Goal: Information Seeking & Learning: Compare options

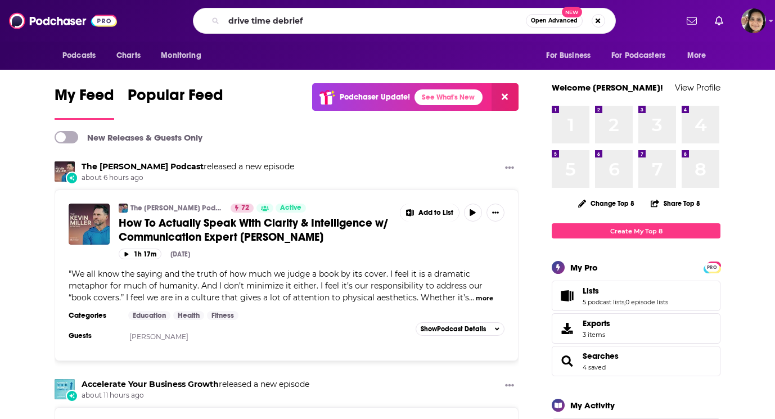
type input "drive time debrief"
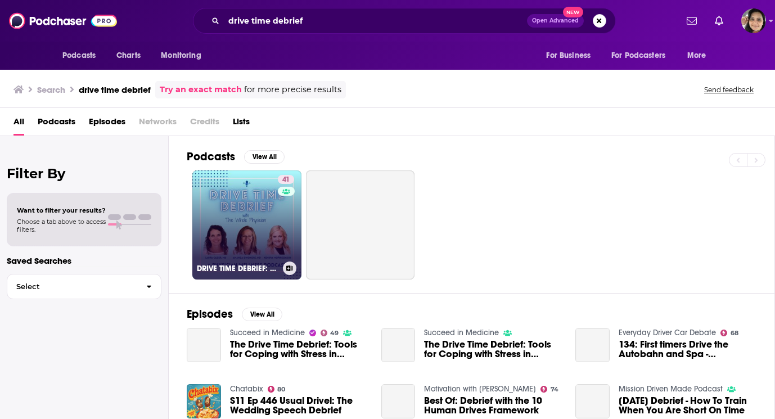
click at [271, 233] on link "41 DRIVE TIME DEBRIEF: A Physician Wellness Podcast with The Whole Physician" at bounding box center [246, 224] width 109 height 109
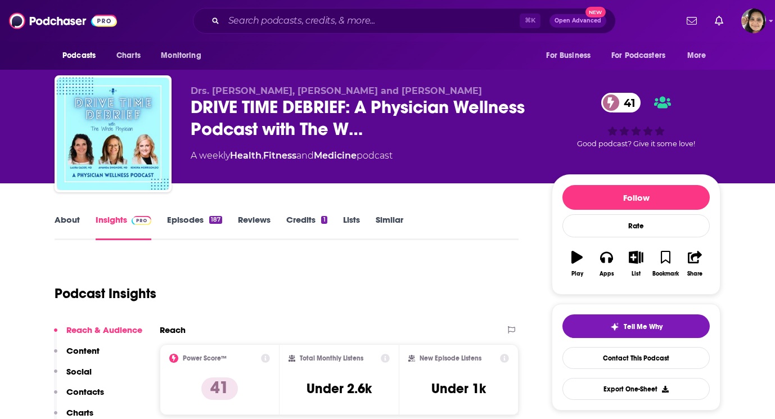
click at [388, 223] on link "Similar" at bounding box center [390, 227] width 28 height 26
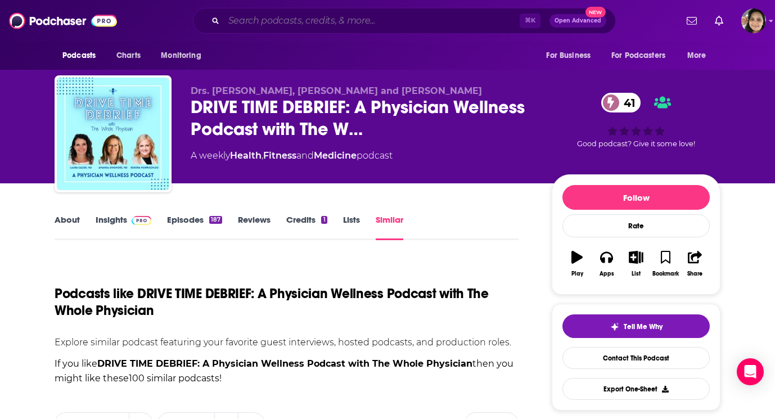
click at [286, 21] on input "Search podcasts, credits, & more..." at bounding box center [372, 21] width 296 height 18
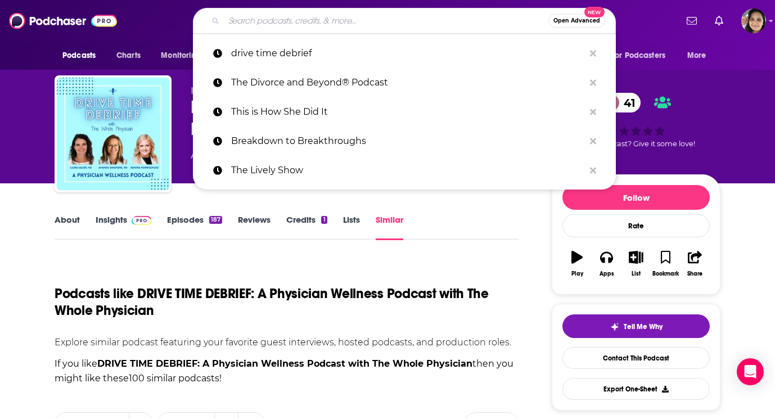
paste input "The Physician Growth Accelerator"
type input "The Physician Growth Accelerator"
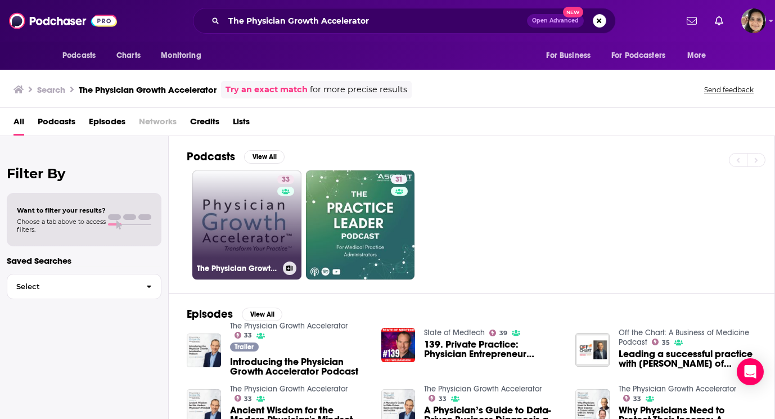
click at [231, 232] on link "33 The Physician Growth Accelerator" at bounding box center [246, 224] width 109 height 109
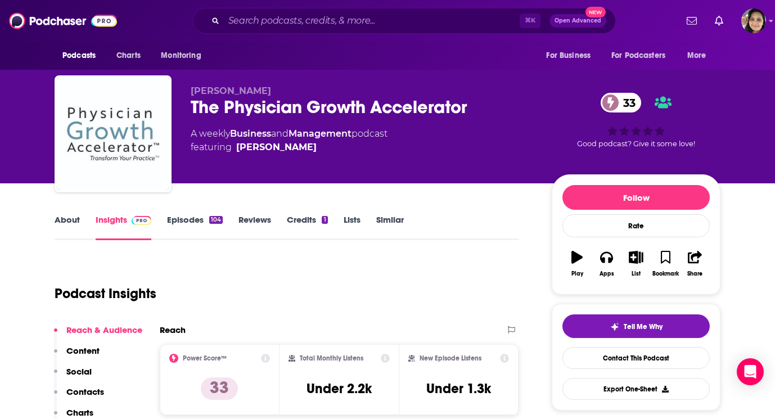
click at [59, 220] on link "About" at bounding box center [67, 227] width 25 height 26
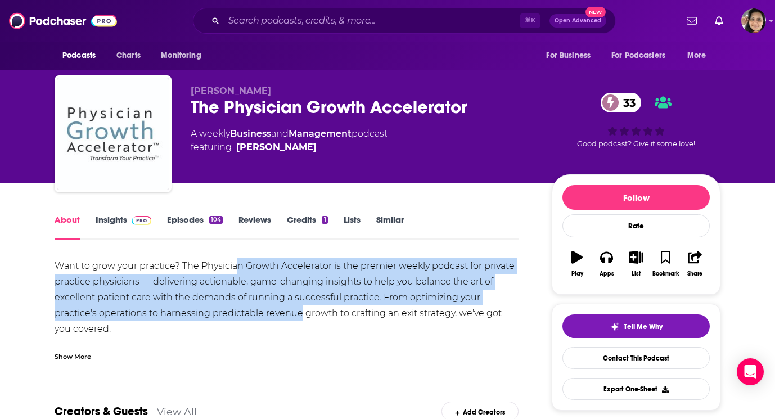
drag, startPoint x: 301, startPoint y: 318, endPoint x: 240, endPoint y: 273, distance: 75.6
click at [240, 273] on div "Want to grow your practice? The Physician Growth Accelerator is the premier wee…" at bounding box center [287, 329] width 464 height 142
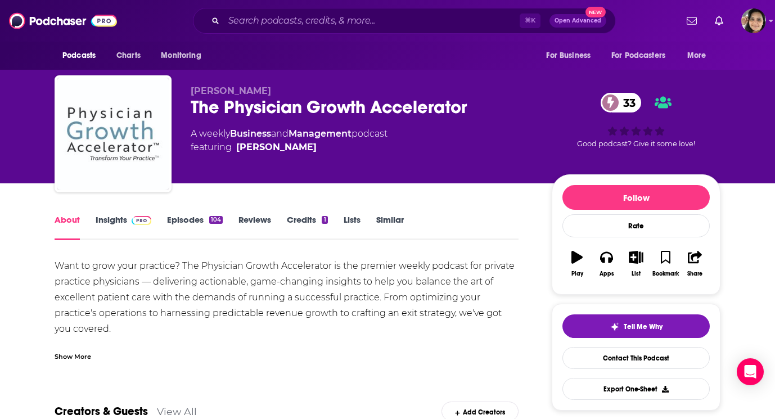
click at [392, 223] on link "Similar" at bounding box center [390, 227] width 28 height 26
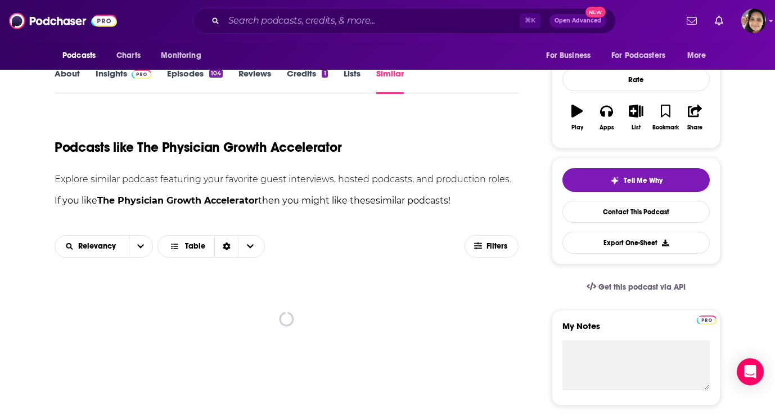
scroll to position [245, 0]
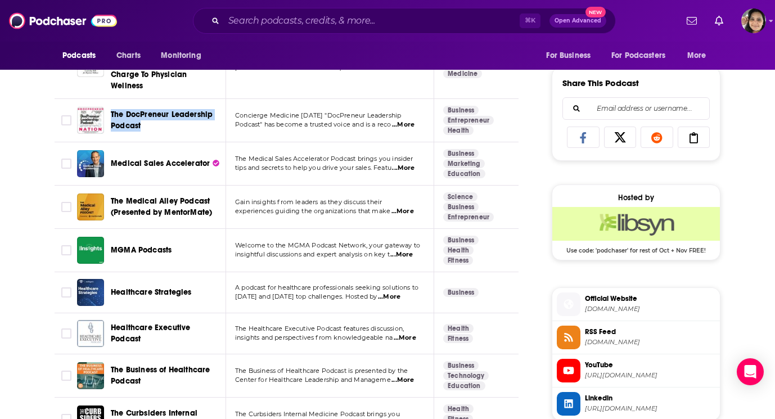
scroll to position [693, 0]
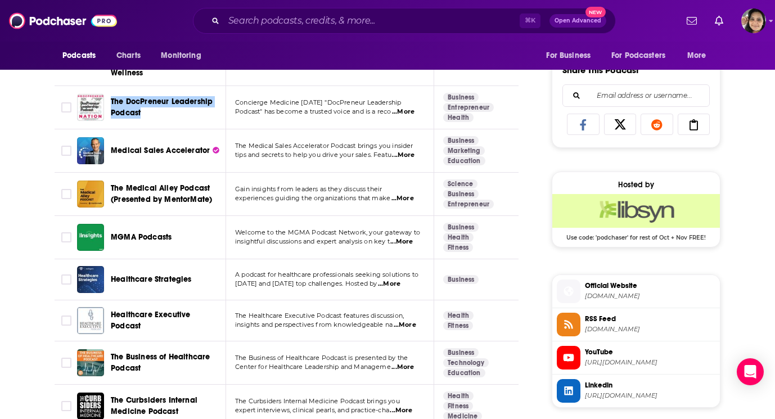
drag, startPoint x: 152, startPoint y: 304, endPoint x: 399, endPoint y: 2, distance: 390.2
click at [0, 0] on div "Podcasts Charts Monitoring ⌘ K Open Advanced New For Business For Podcasters Mo…" at bounding box center [387, 57] width 775 height 1500
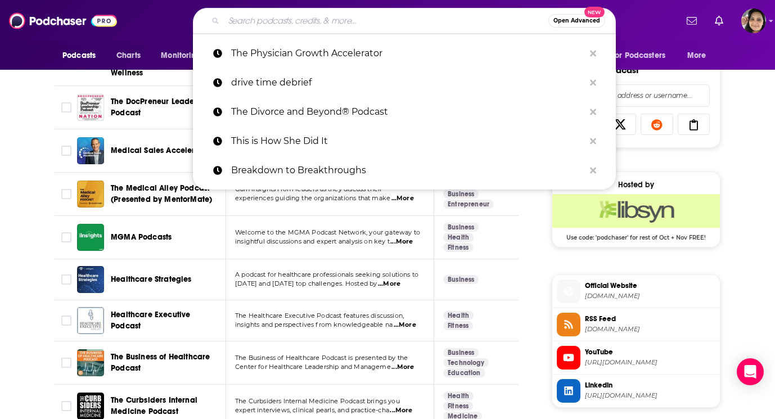
click at [329, 28] on input "Search podcasts, credits, & more..." at bounding box center [386, 21] width 325 height 18
paste input "Docs Outside the Box"
type input "Docs Outside the Box"
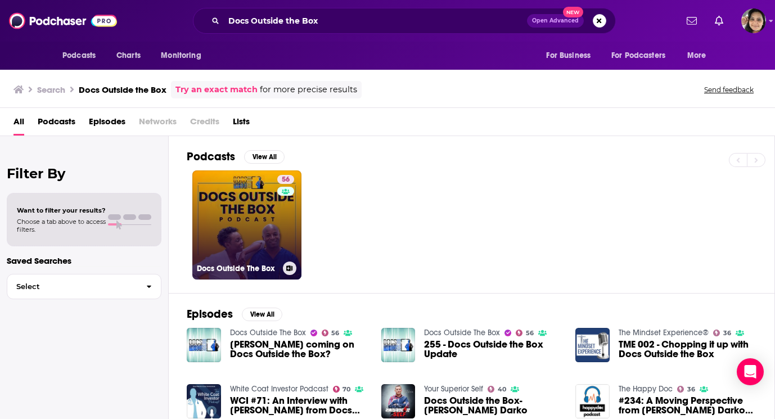
click at [244, 228] on link "56 Docs Outside The Box" at bounding box center [246, 224] width 109 height 109
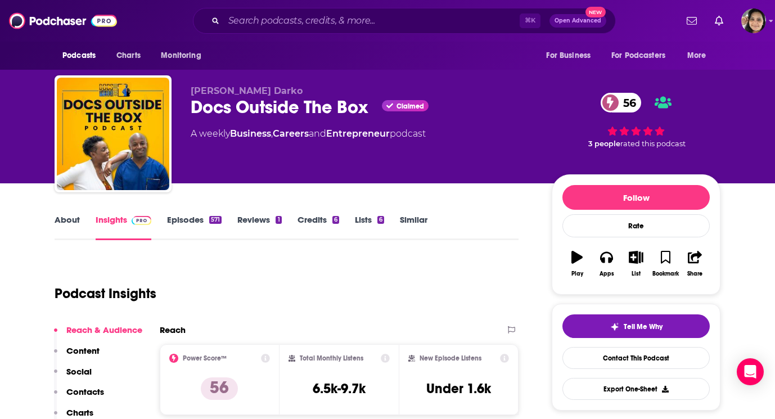
click at [187, 221] on link "Episodes 571" at bounding box center [194, 227] width 55 height 26
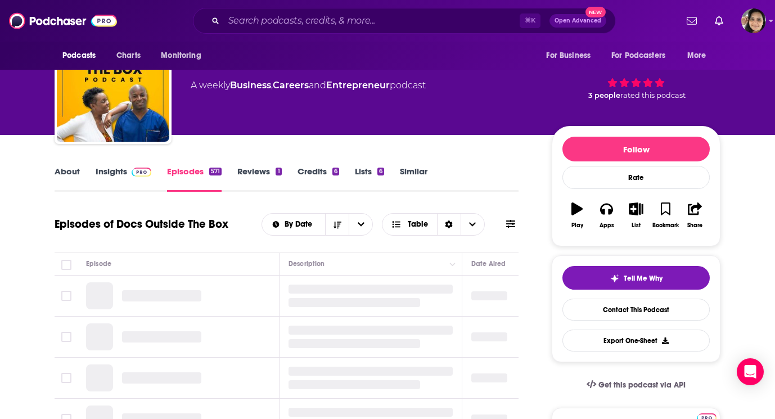
scroll to position [49, 0]
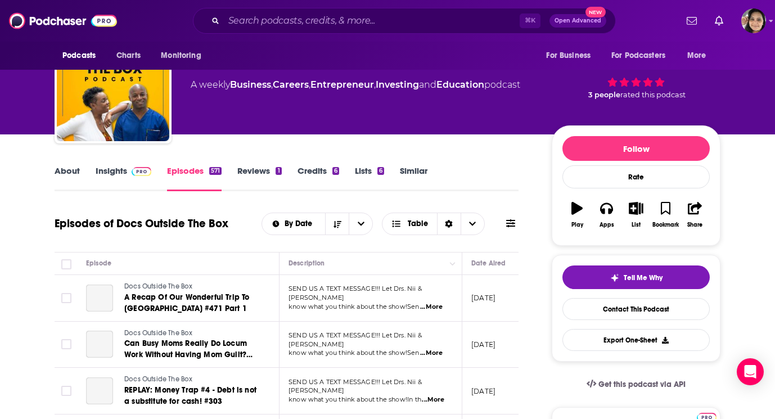
click at [65, 175] on link "About" at bounding box center [67, 178] width 25 height 26
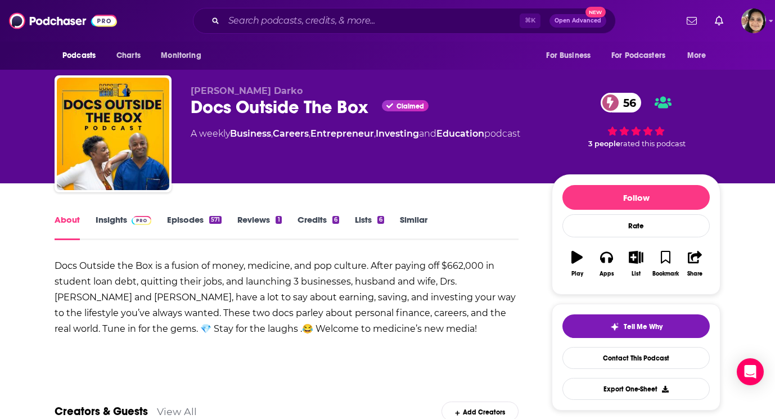
click at [190, 223] on link "Episodes 571" at bounding box center [194, 227] width 55 height 26
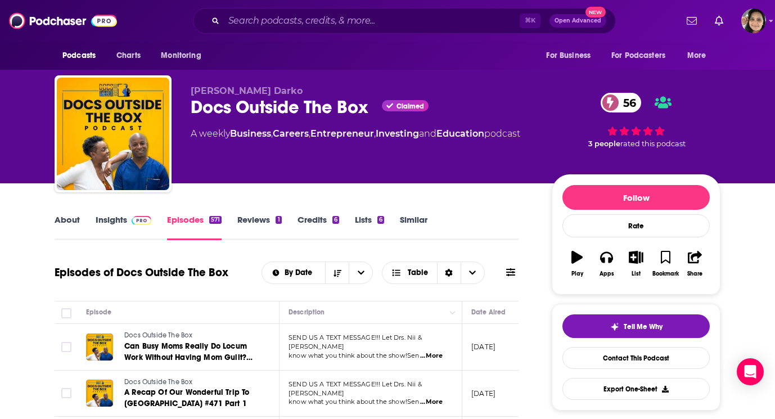
click at [416, 218] on link "Similar" at bounding box center [414, 227] width 28 height 26
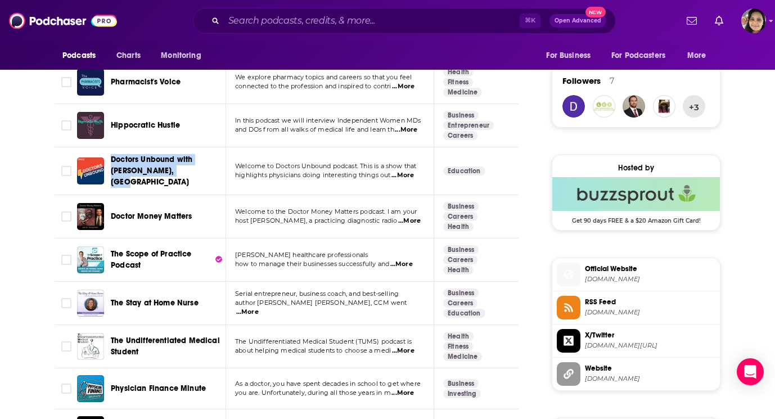
scroll to position [803, 0]
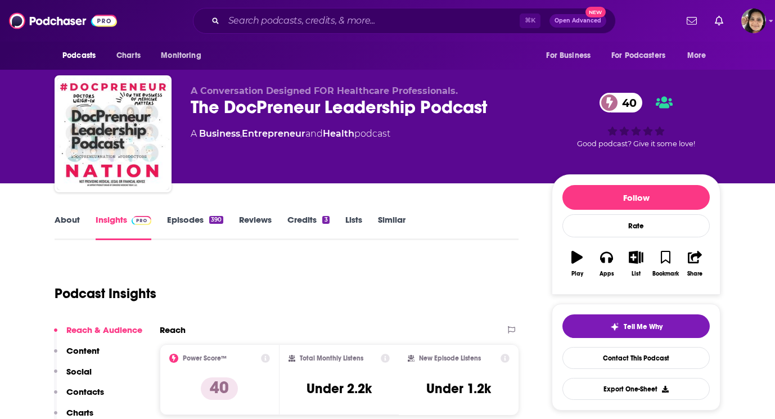
click at [71, 226] on link "About" at bounding box center [67, 227] width 25 height 26
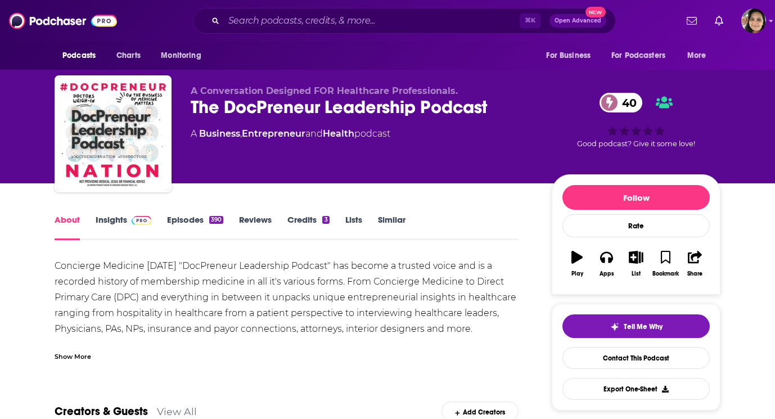
click at [187, 217] on link "Episodes 390" at bounding box center [195, 227] width 56 height 26
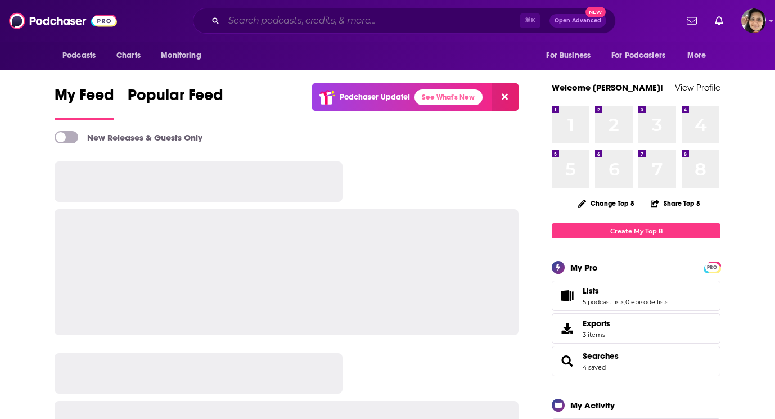
click at [294, 20] on input "Search podcasts, credits, & more..." at bounding box center [372, 21] width 296 height 18
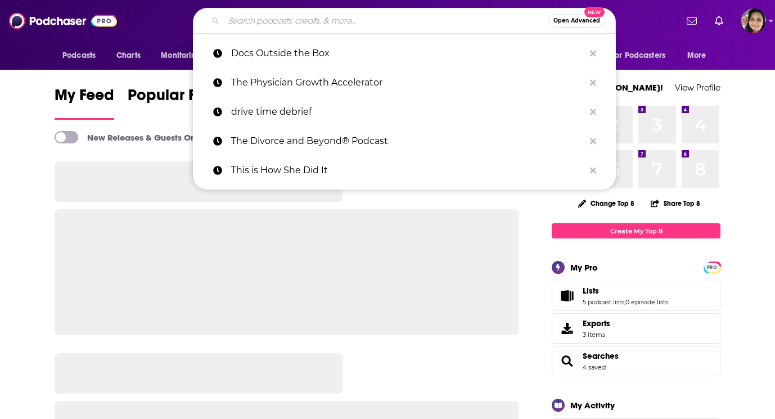
paste input "The Doctor’s Art"
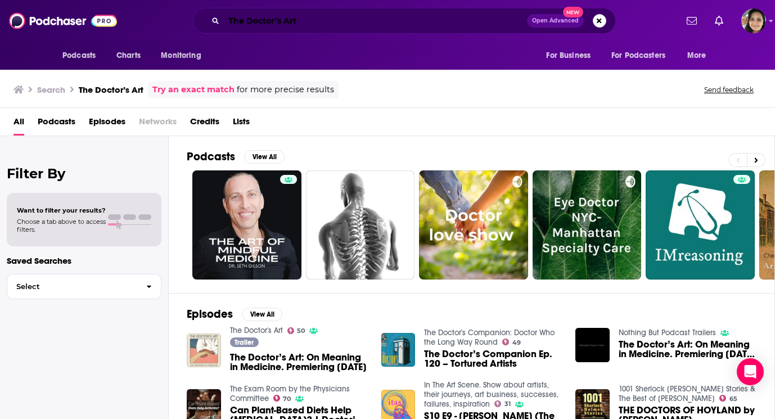
click at [404, 24] on input "The Doctor’s Art" at bounding box center [375, 21] width 303 height 18
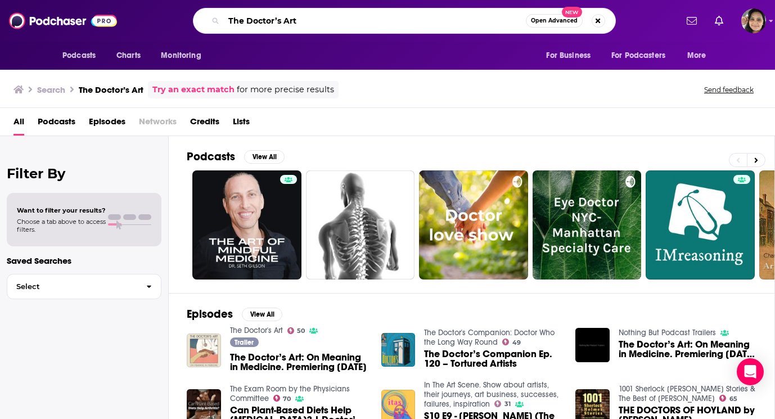
click at [404, 24] on input "The Doctor’s Art" at bounding box center [375, 21] width 302 height 18
paste input "Relentless Health Value"
type input "Relentless Health Value"
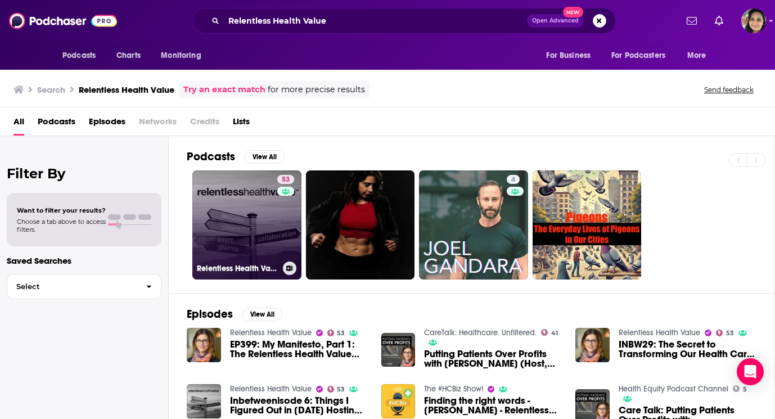
click at [231, 194] on link "53 Relentless Health Value" at bounding box center [246, 224] width 109 height 109
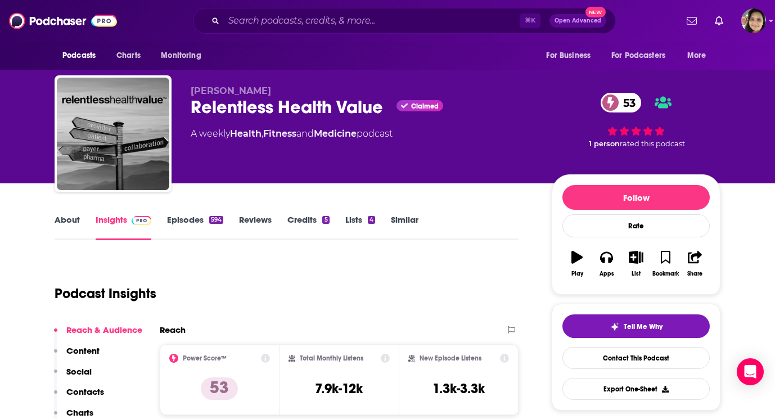
click at [65, 228] on link "About" at bounding box center [67, 227] width 25 height 26
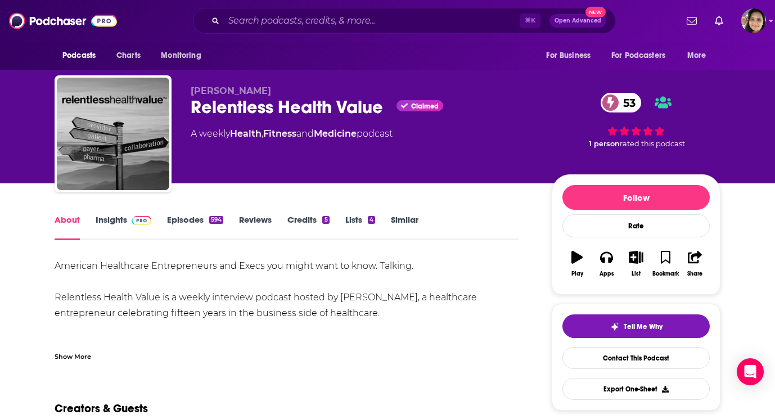
click at [191, 218] on link "Episodes 594" at bounding box center [195, 227] width 56 height 26
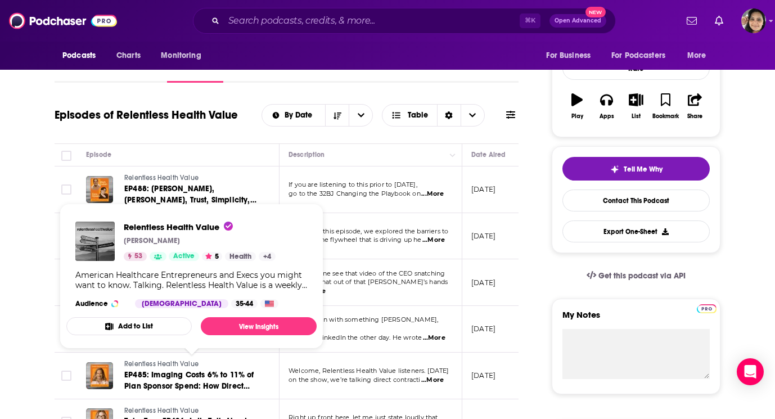
scroll to position [55, 0]
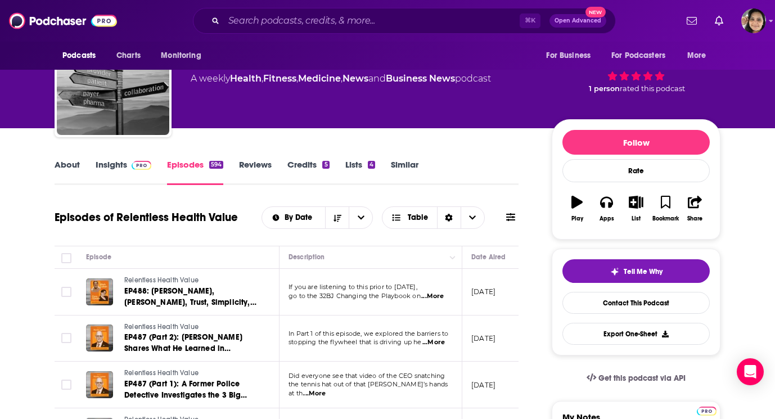
click at [61, 159] on link "About" at bounding box center [67, 172] width 25 height 26
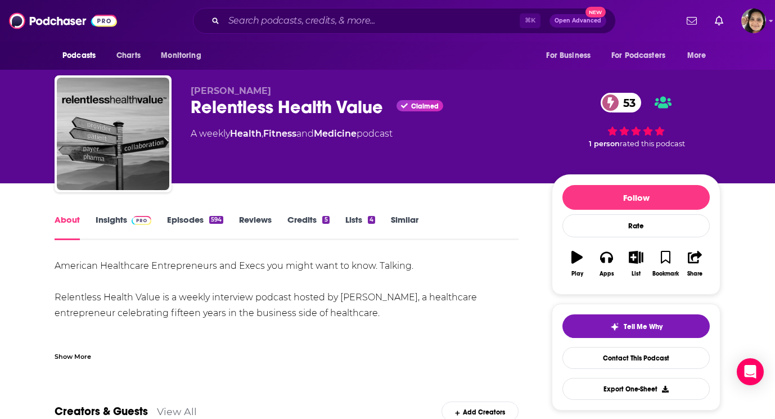
click at [73, 356] on div "Show More" at bounding box center [73, 355] width 37 height 11
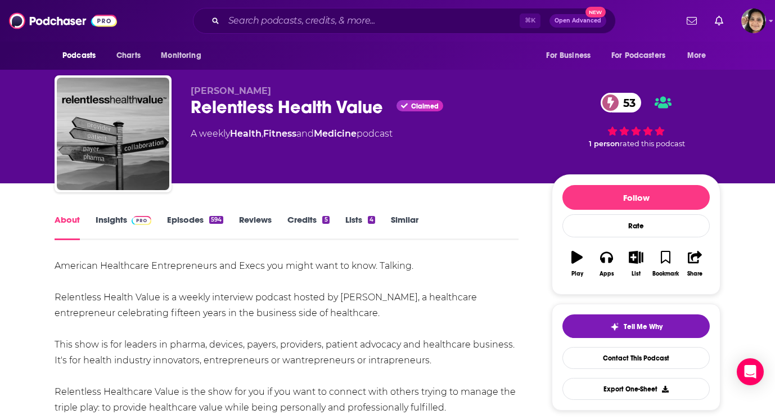
click at [409, 222] on link "Similar" at bounding box center [405, 227] width 28 height 26
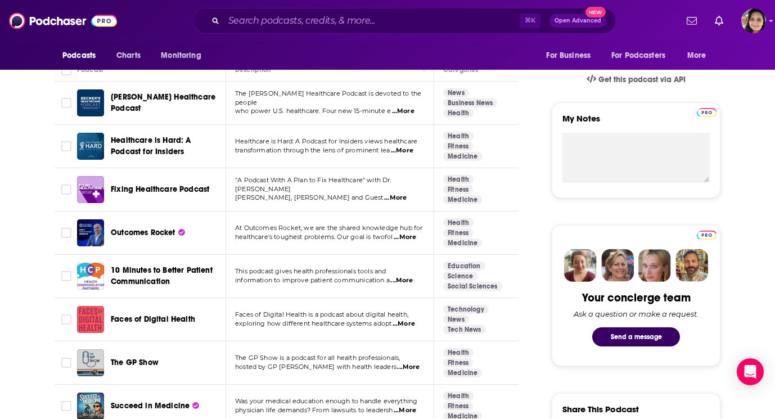
scroll to position [393, 0]
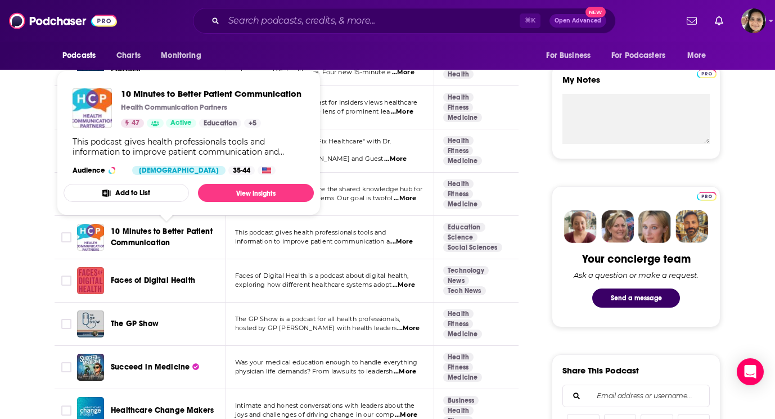
click at [195, 230] on span "10 Minutes to Better Patient Communication" at bounding box center [162, 237] width 102 height 21
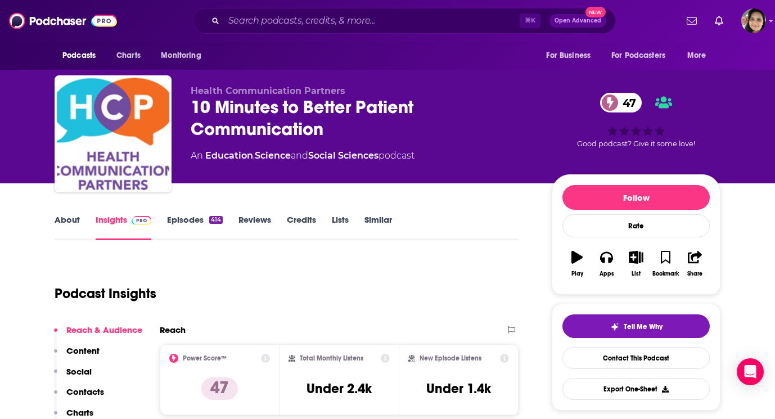
click at [192, 219] on link "Episodes 414" at bounding box center [195, 227] width 56 height 26
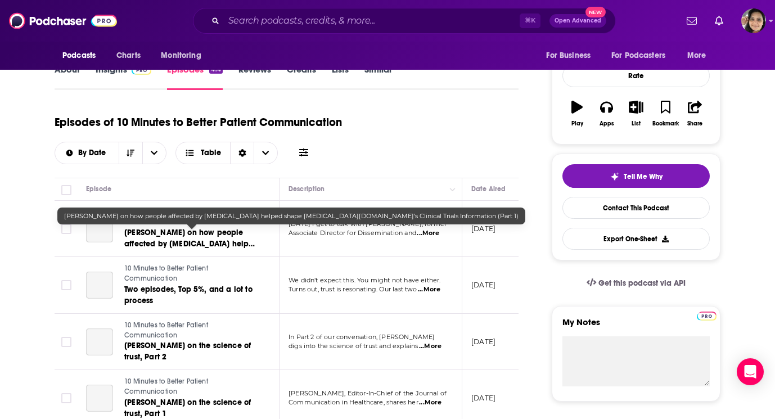
scroll to position [111, 0]
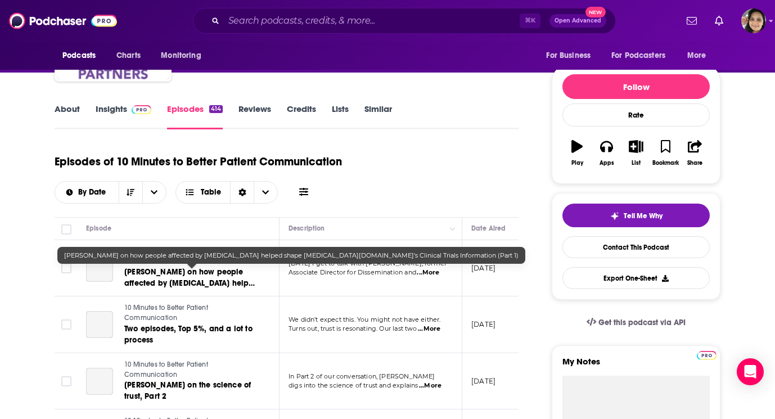
click at [63, 107] on link "About" at bounding box center [67, 117] width 25 height 26
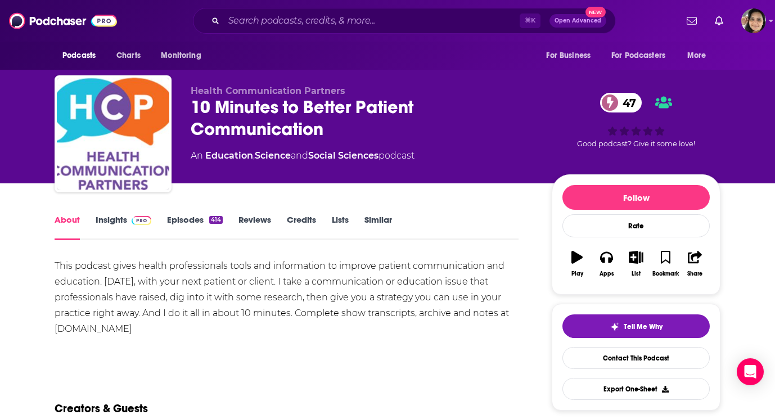
click at [376, 220] on link "Similar" at bounding box center [379, 227] width 28 height 26
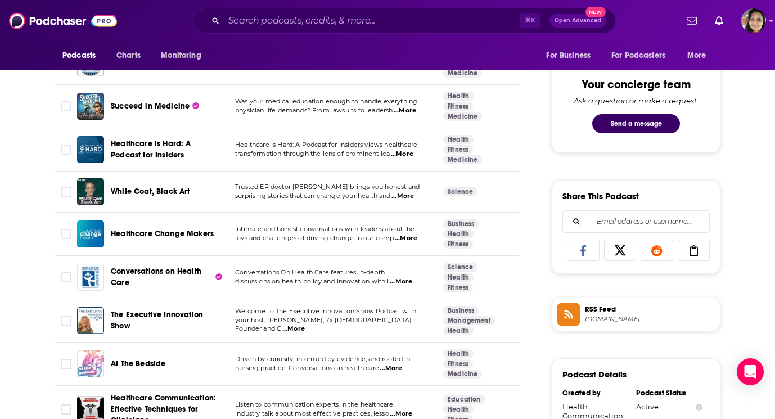
scroll to position [673, 0]
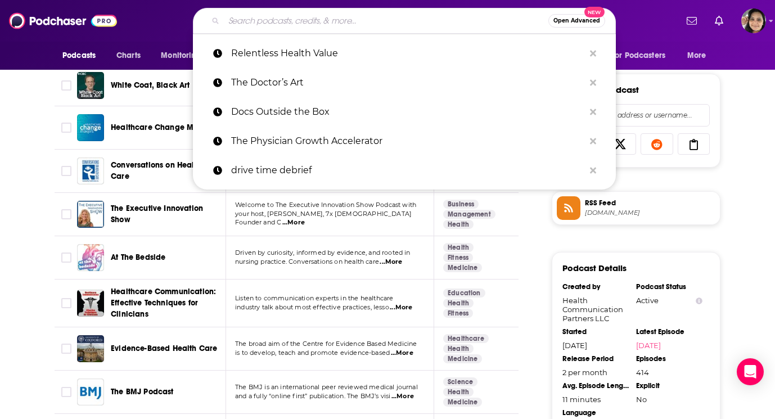
click at [284, 17] on input "Search podcasts, credits, & more..." at bounding box center [386, 21] width 325 height 18
paste input "Healthcare is Hard: A Podcast for Insiders"
type input "Healthcare is Hard: A Podcast for Insiders"
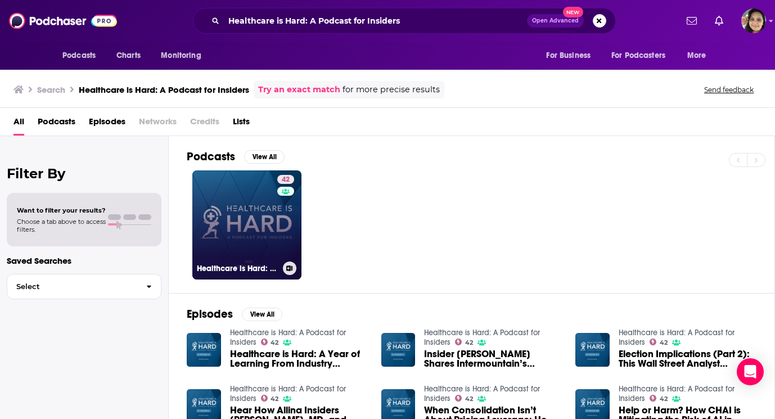
click at [248, 223] on link "42 Healthcare is Hard: A Podcast for Insiders" at bounding box center [246, 224] width 109 height 109
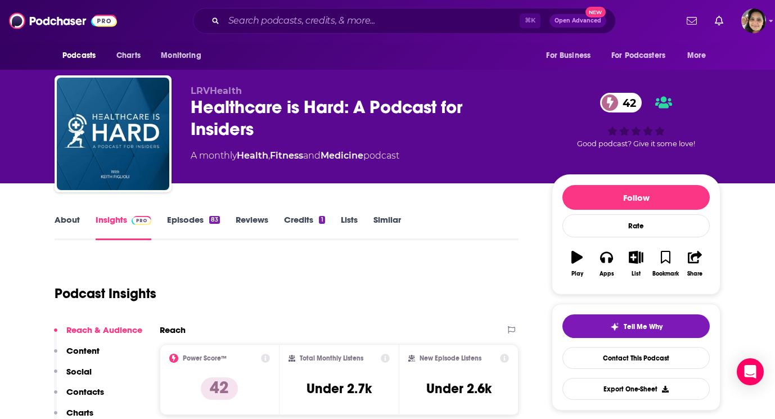
click at [191, 216] on link "Episodes 83" at bounding box center [193, 227] width 53 height 26
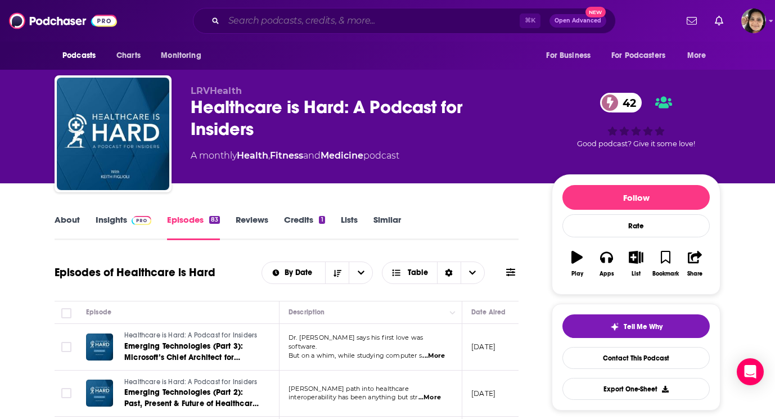
click at [403, 23] on input "Search podcasts, credits, & more..." at bounding box center [372, 21] width 296 height 18
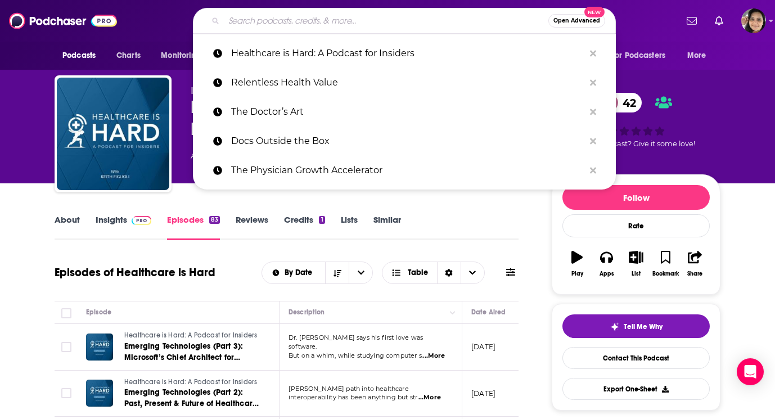
paste input "Physicians Hanging a Shingle"
type input "Physicians Hanging a Shingle"
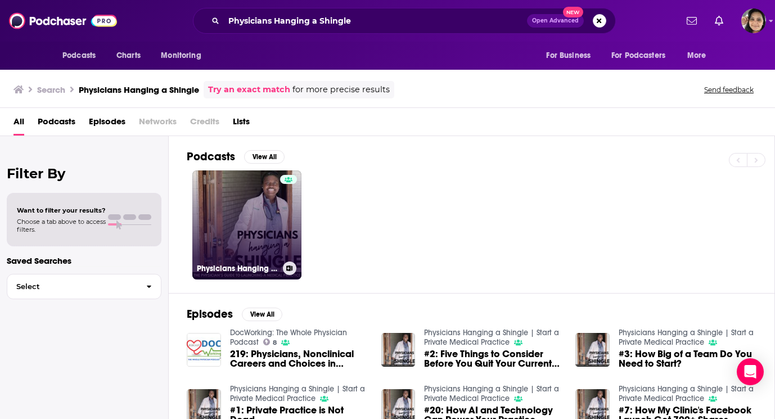
click at [226, 212] on link "Physicians Hanging a Shingle | Start a Private Medical Practice" at bounding box center [246, 224] width 109 height 109
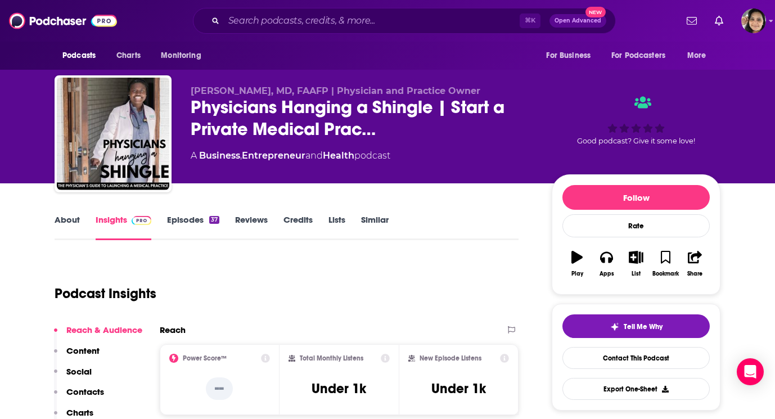
click at [73, 216] on link "About" at bounding box center [67, 227] width 25 height 26
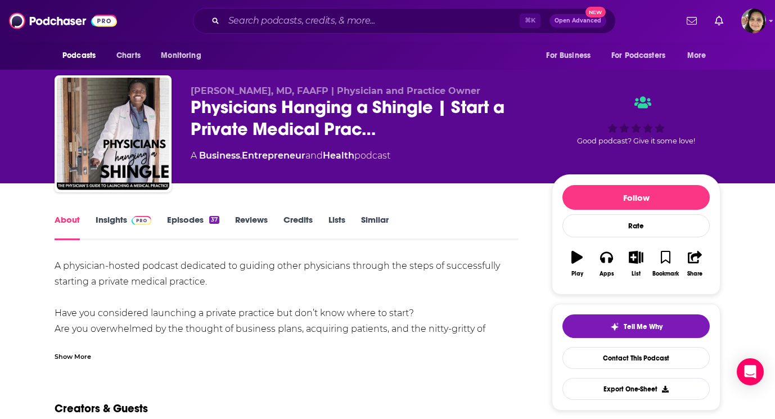
click at [182, 222] on link "Episodes 37" at bounding box center [193, 227] width 52 height 26
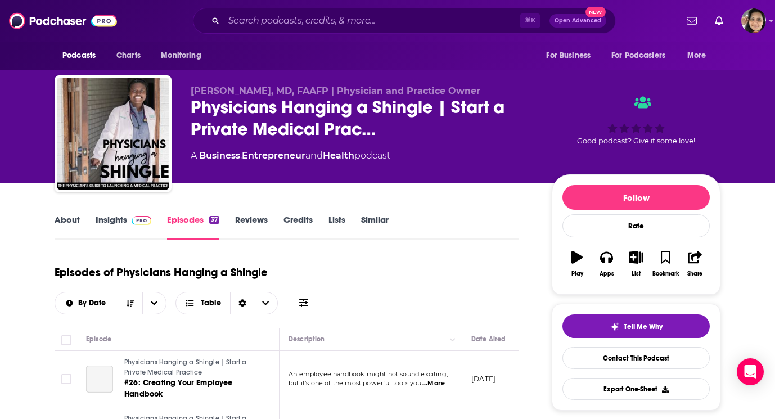
scroll to position [82, 0]
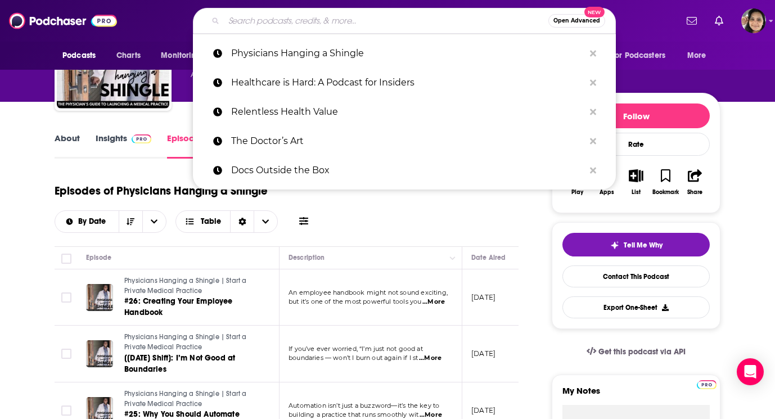
click at [326, 24] on input "Search podcasts, credits, & more..." at bounding box center [386, 21] width 325 height 18
paste input "How I Doctor"
type input "How I Doctor"
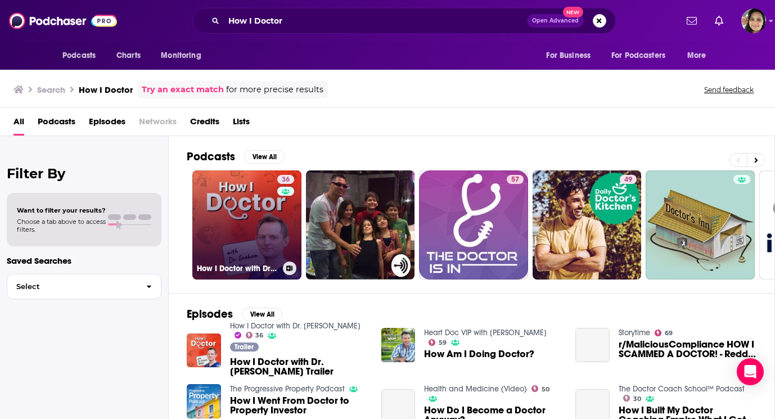
click at [242, 242] on link "36 How I Doctor with Dr. Graham Walker" at bounding box center [246, 224] width 109 height 109
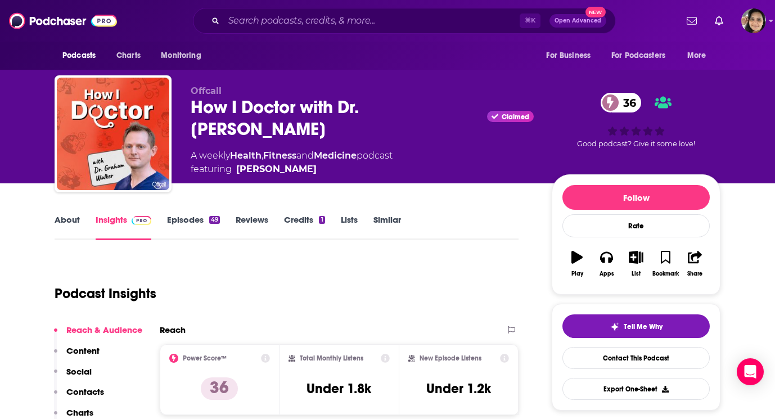
click at [184, 221] on link "Episodes 49" at bounding box center [193, 227] width 53 height 26
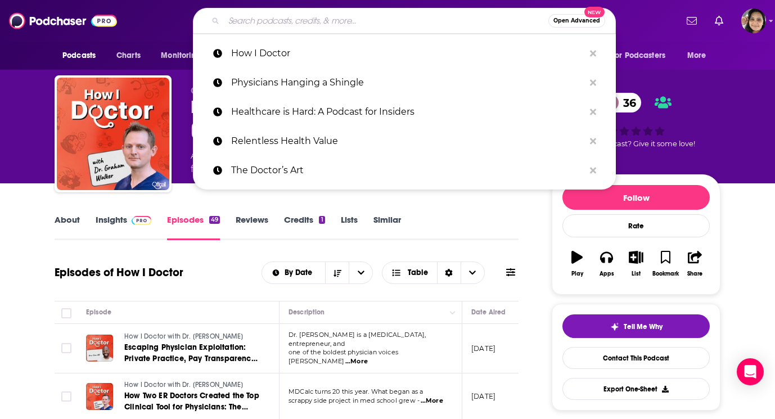
click at [352, 17] on input "Search podcasts, credits, & more..." at bounding box center [386, 21] width 325 height 18
paste input "The Curious Clinicians"
type input "The Curious Clinicians"
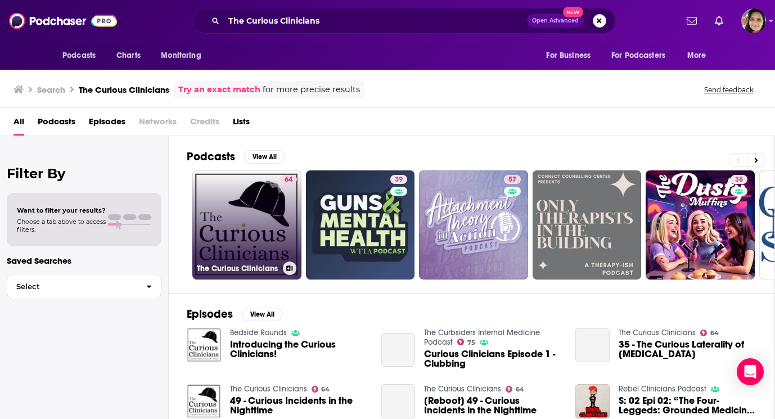
click at [228, 212] on link "64 The Curious Clinicians" at bounding box center [246, 224] width 109 height 109
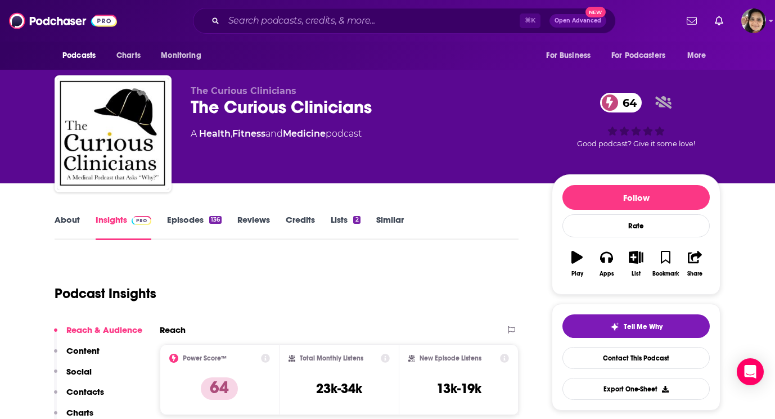
click at [199, 229] on link "Episodes 136" at bounding box center [194, 227] width 55 height 26
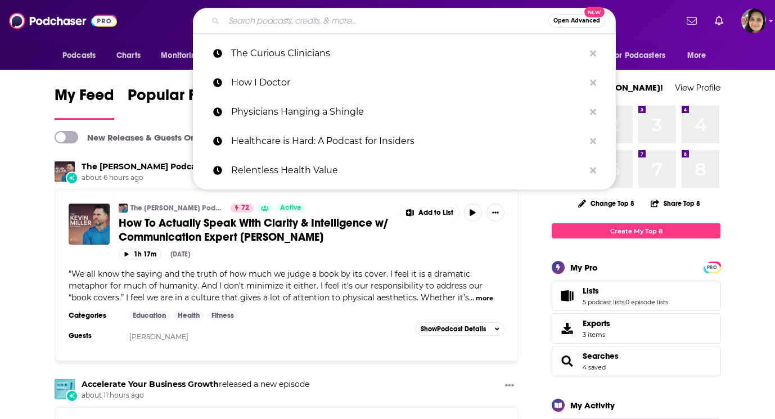
click at [344, 21] on input "Search podcasts, credits, & more..." at bounding box center [386, 21] width 325 height 18
paste input "The Curbsiders Internal Medicine Podcast"
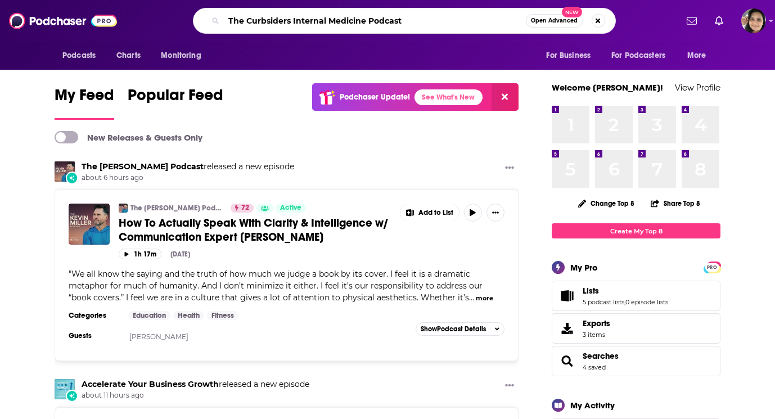
type input "The Curbsiders Internal Medicine Podcast"
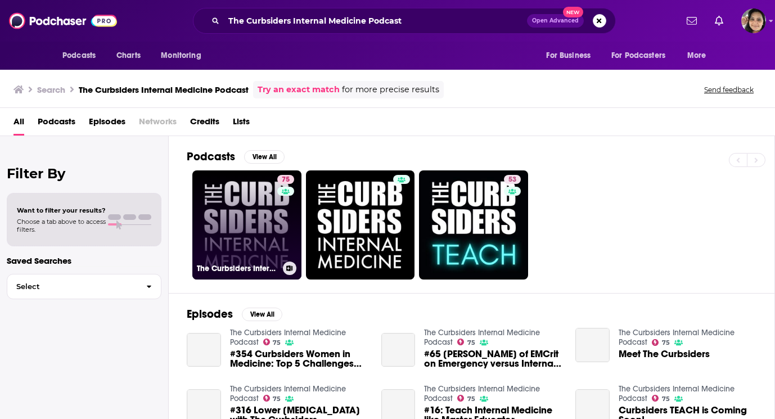
click at [237, 230] on link "75 The Curbsiders Internal Medicine Podcast" at bounding box center [246, 224] width 109 height 109
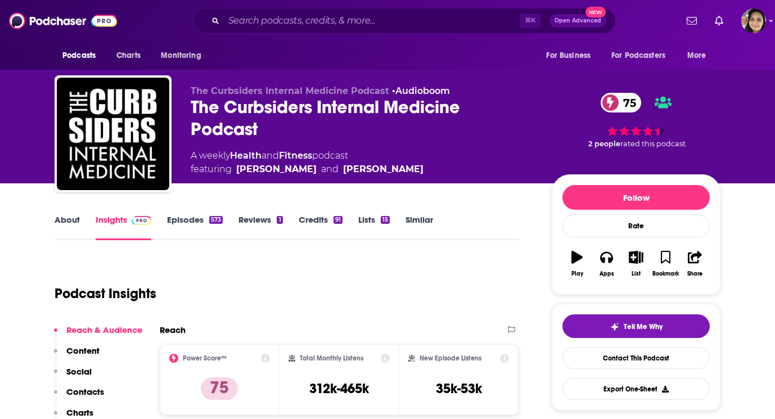
click at [68, 222] on link "About" at bounding box center [67, 227] width 25 height 26
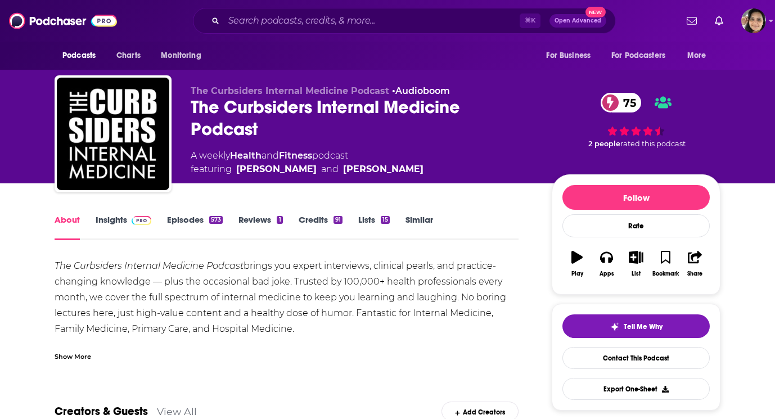
click at [192, 218] on link "Episodes 573" at bounding box center [195, 227] width 56 height 26
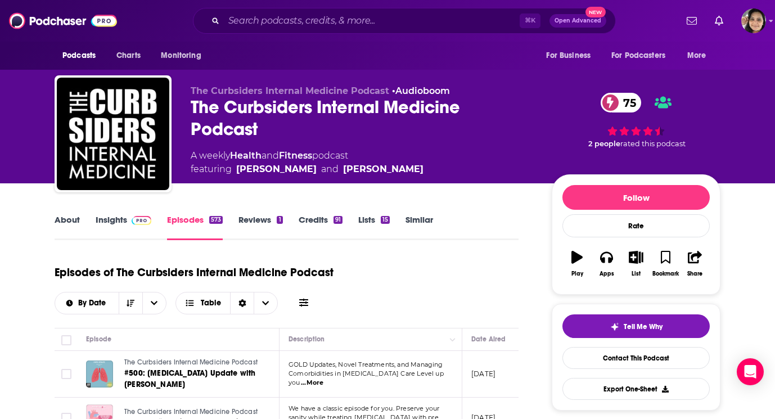
click at [411, 219] on link "Similar" at bounding box center [420, 227] width 28 height 26
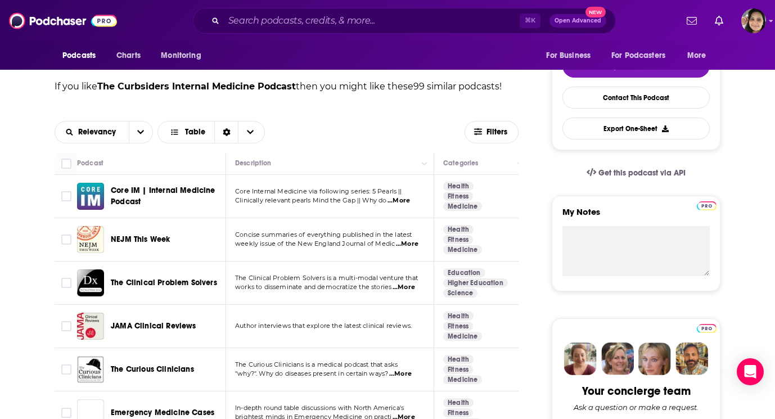
scroll to position [351, 0]
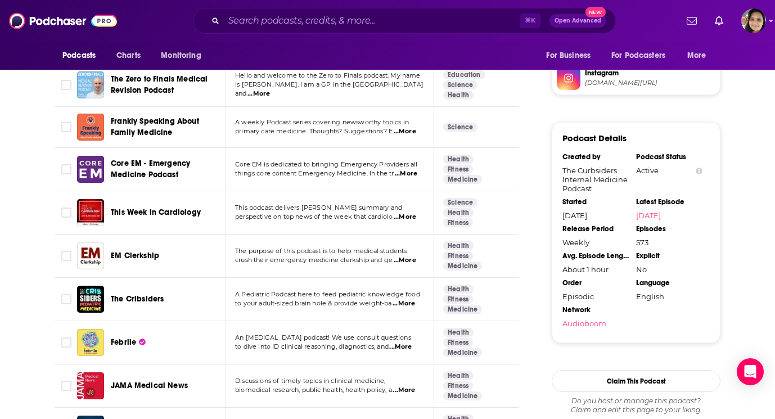
scroll to position [1031, 0]
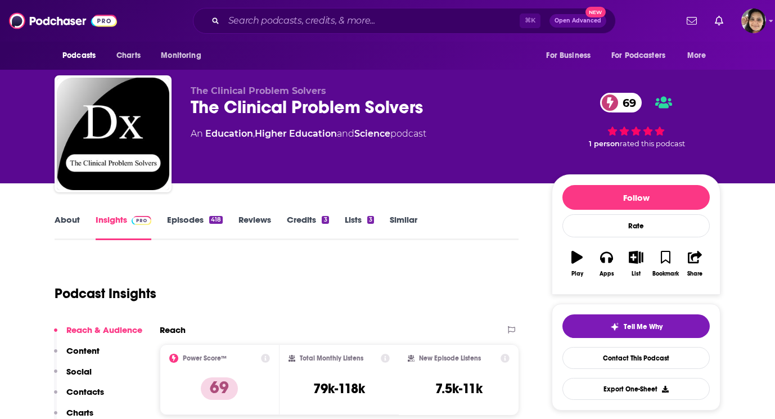
click at [68, 226] on link "About" at bounding box center [67, 227] width 25 height 26
